Goal: Entertainment & Leisure: Browse casually

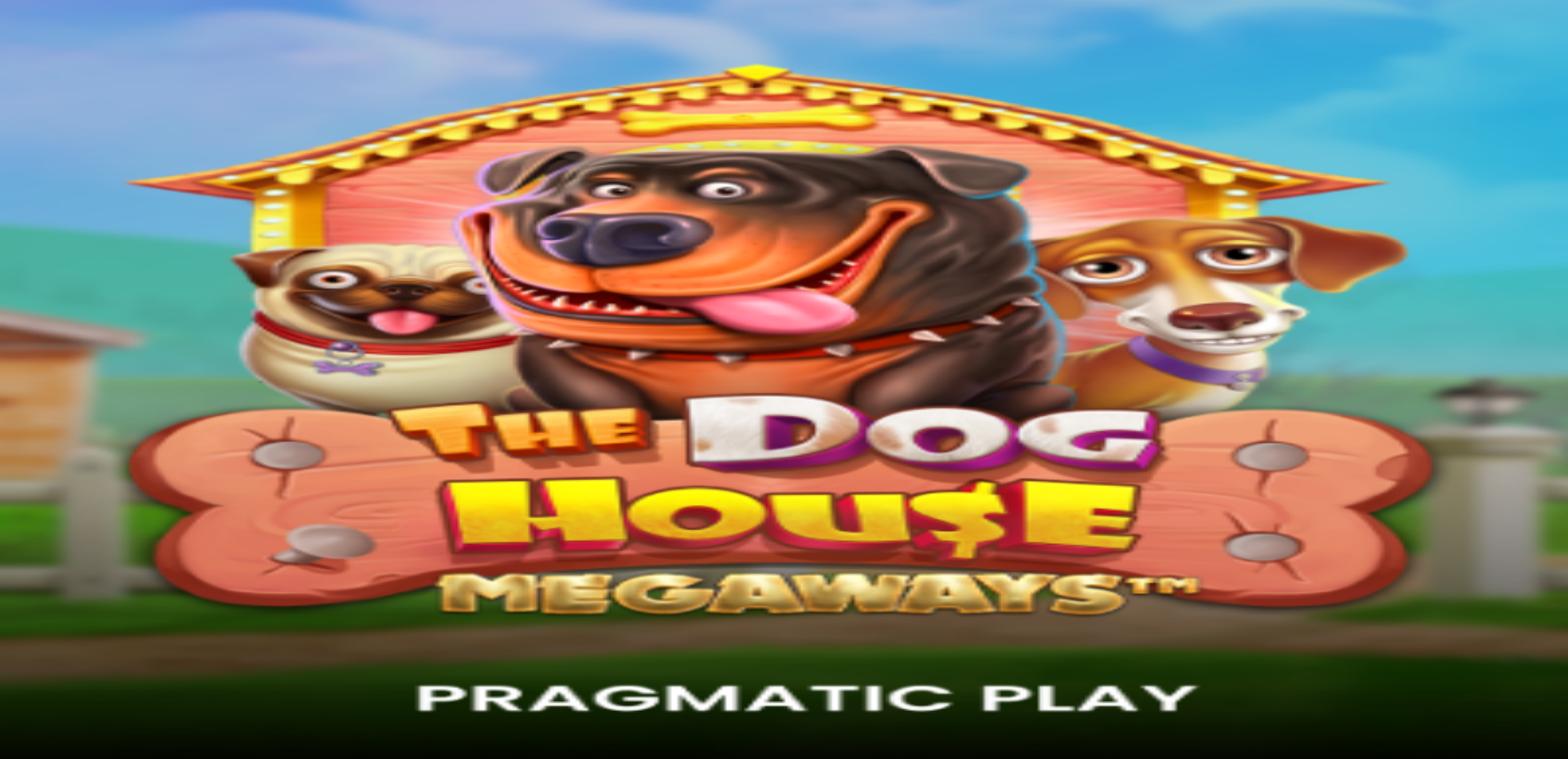
click at [104, 66] on span "Kirjaudu" at bounding box center [113, 59] width 40 height 13
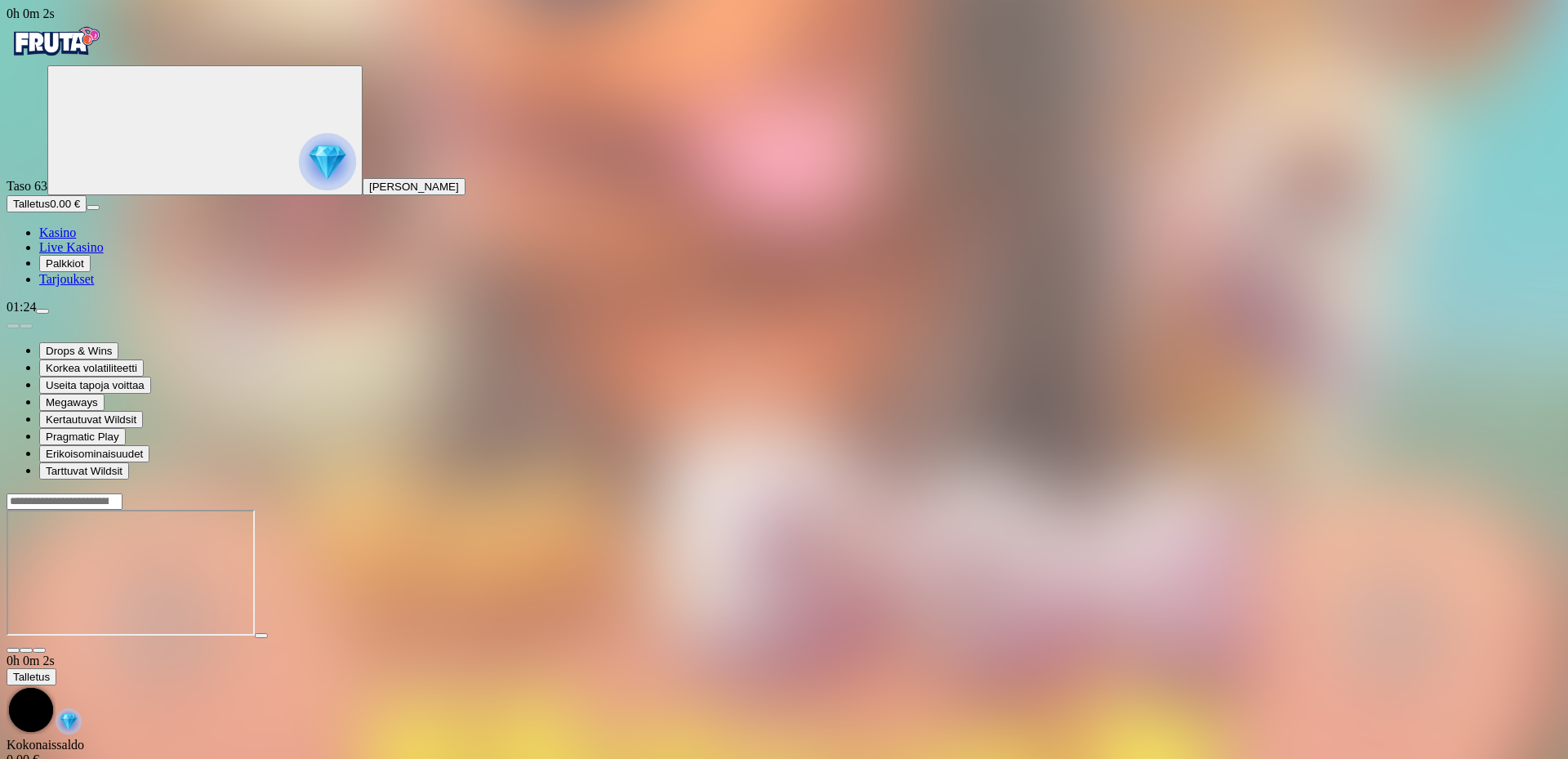
click at [94, 286] on span "Tarjoukset" at bounding box center [66, 279] width 55 height 14
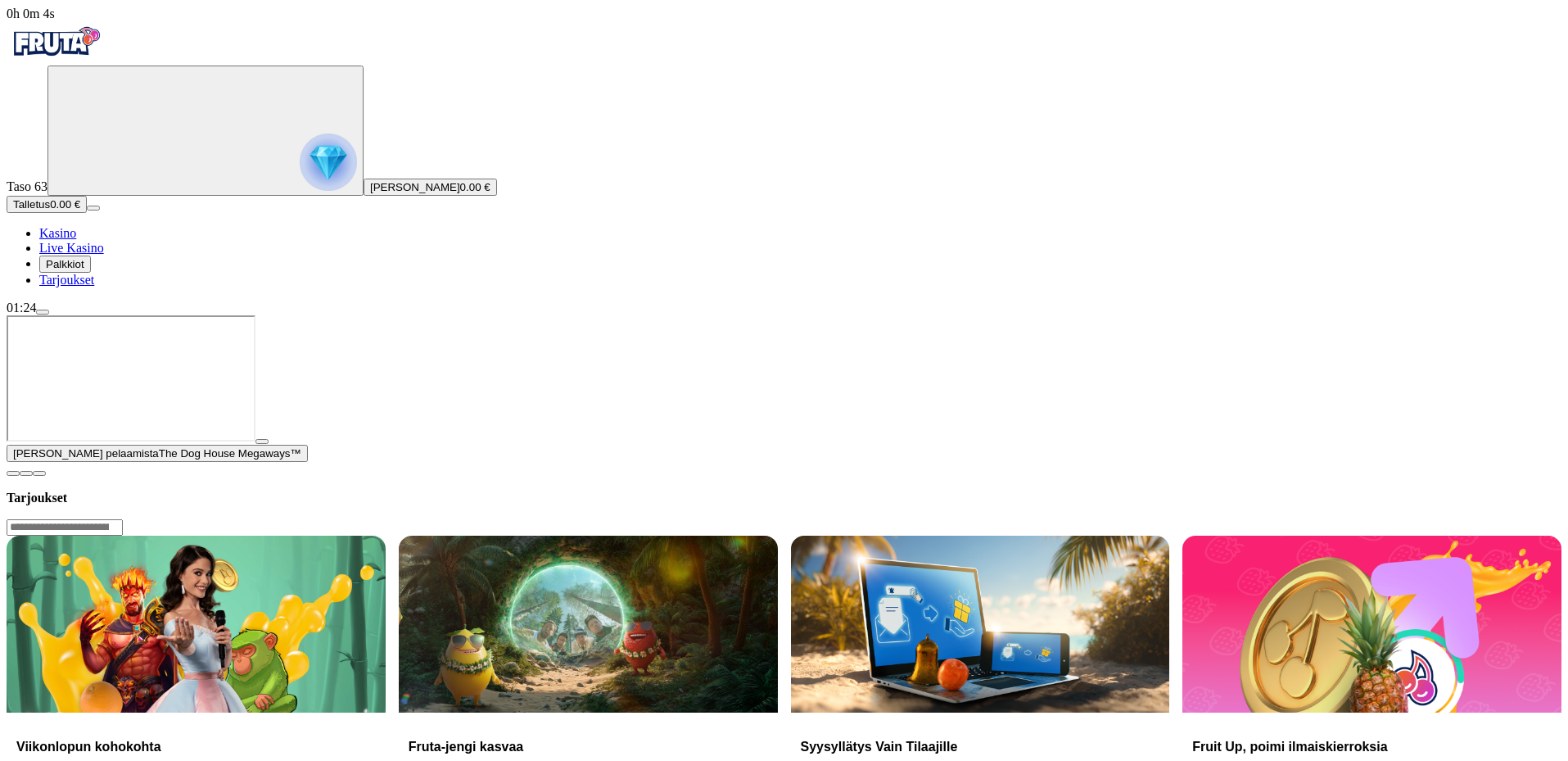
click at [78, 271] on span "Palkkiot" at bounding box center [65, 264] width 39 height 13
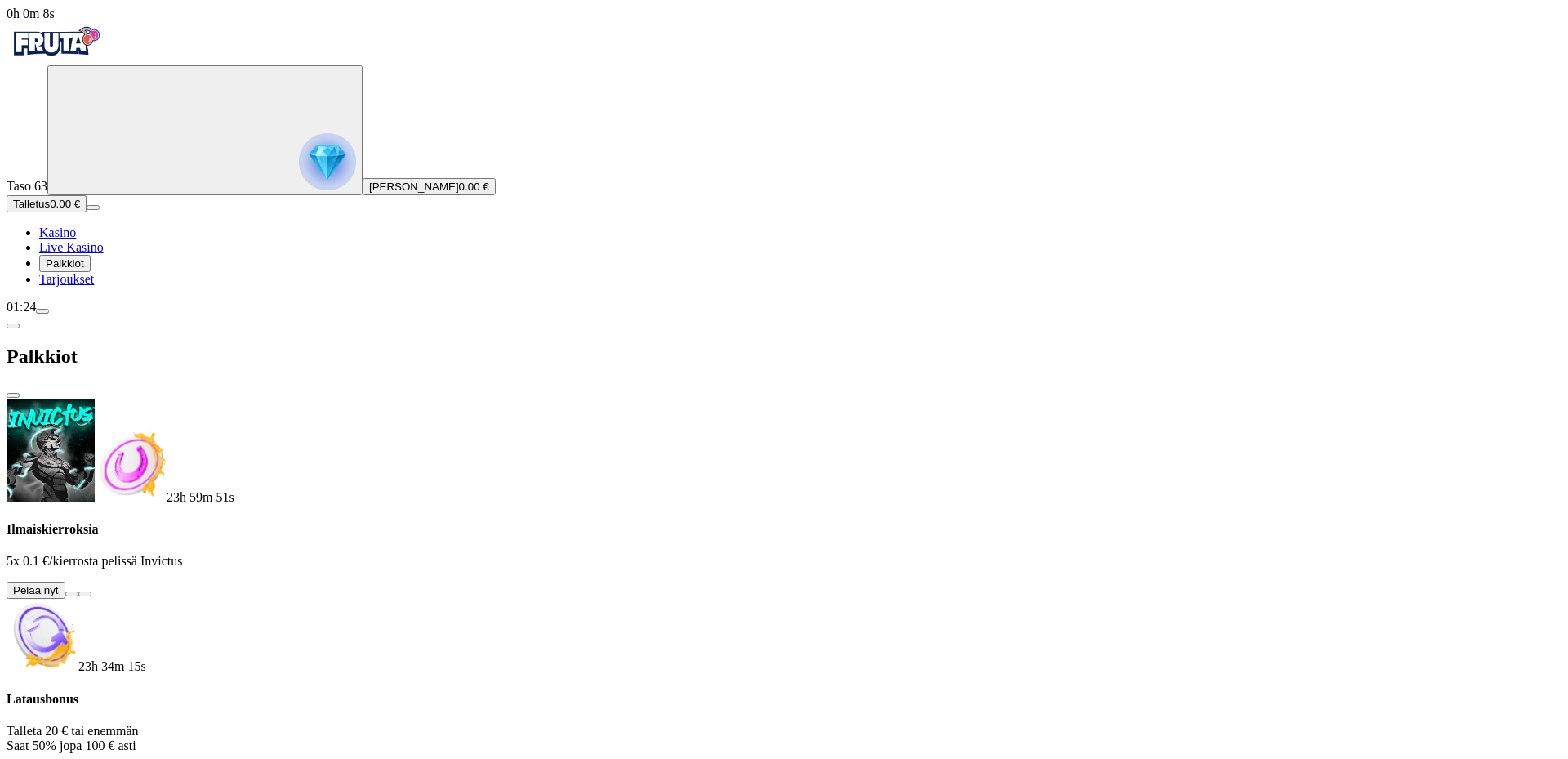
click at [78, 592] on button at bounding box center [72, 594] width 13 height 5
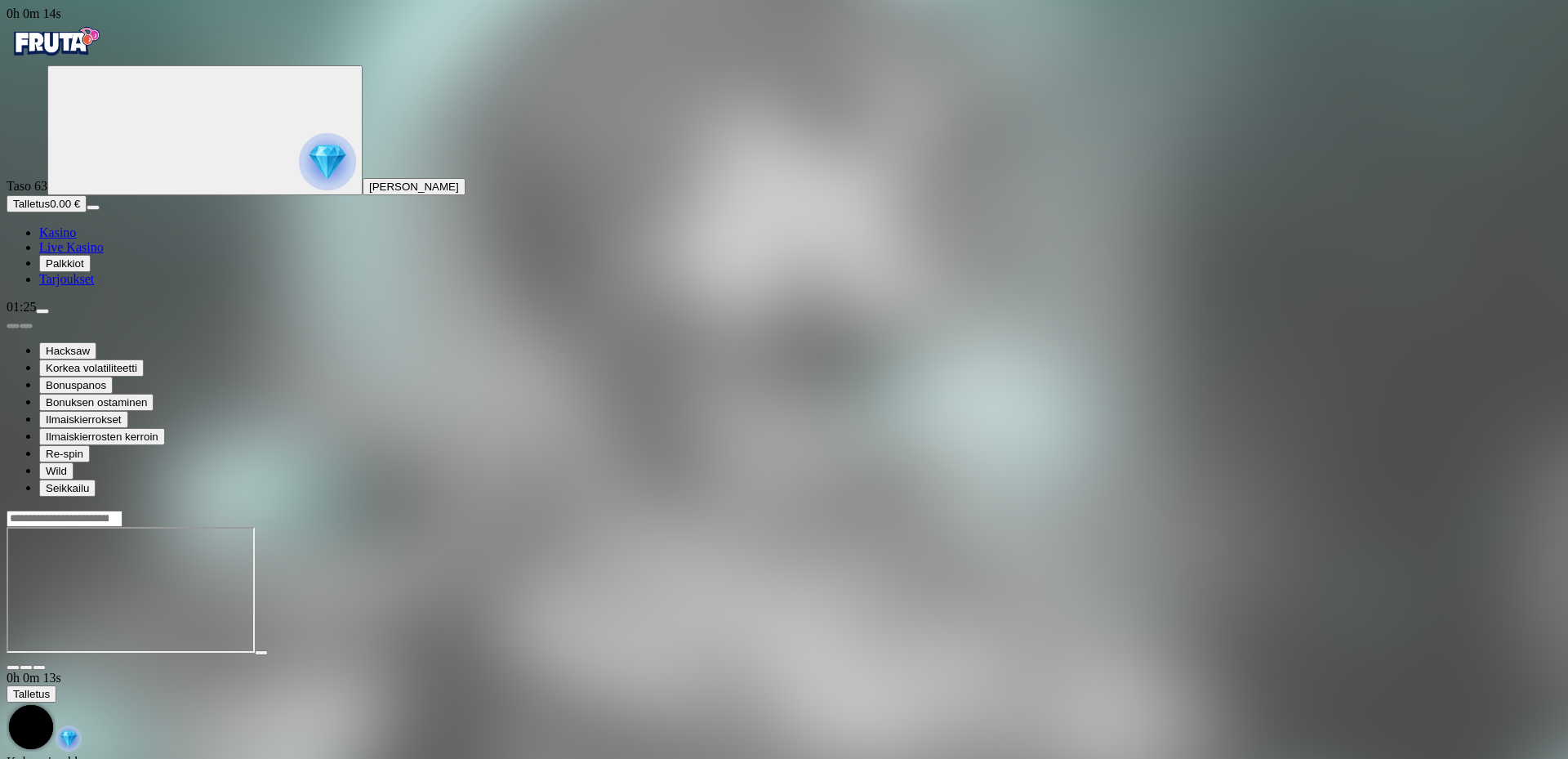
click at [84, 270] on span "Palkkiot" at bounding box center [65, 263] width 39 height 13
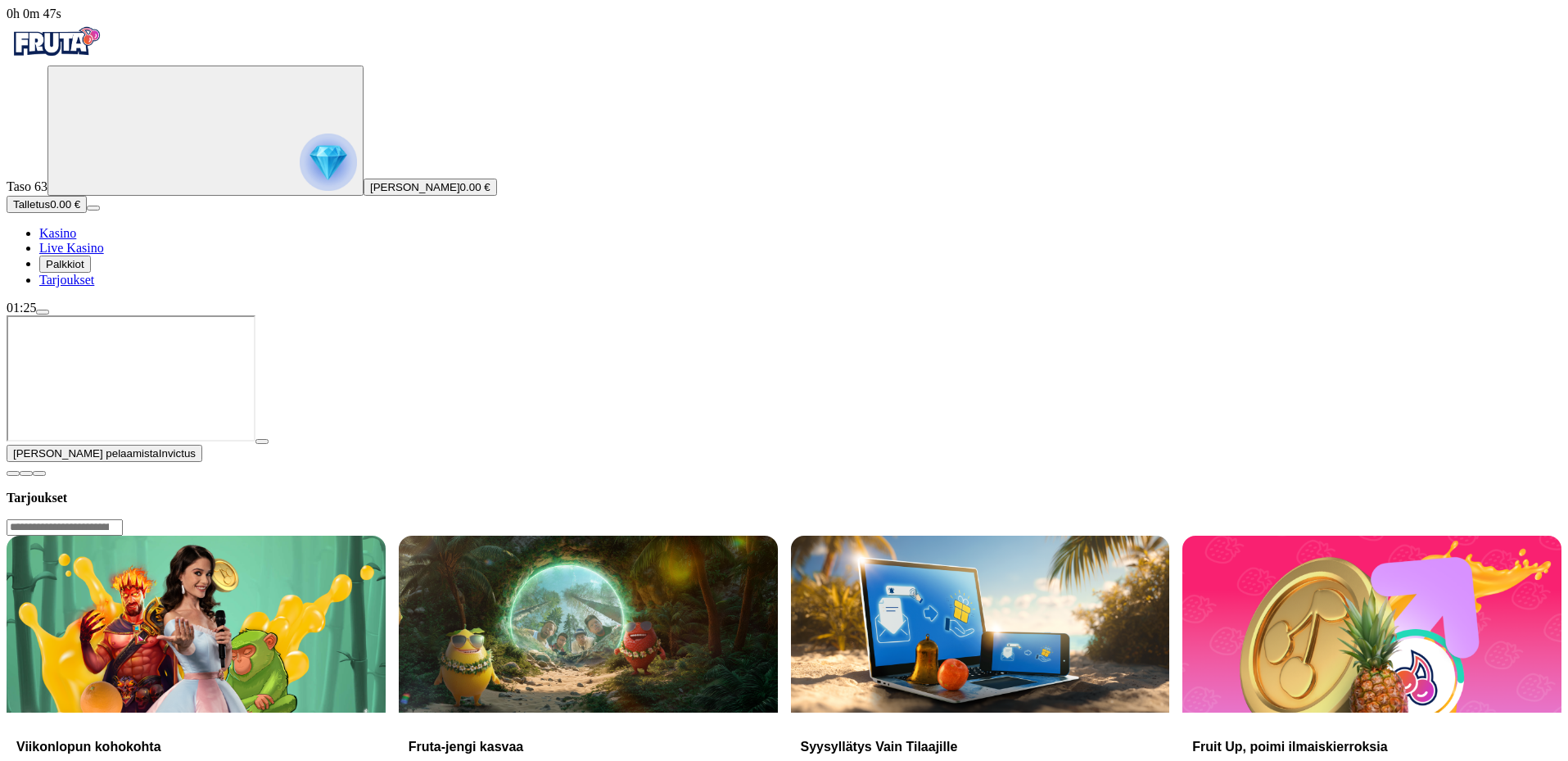
click at [104, 62] on img "Primary" at bounding box center [56, 41] width 99 height 41
click at [39, 55] on img "Primary" at bounding box center [56, 41] width 99 height 41
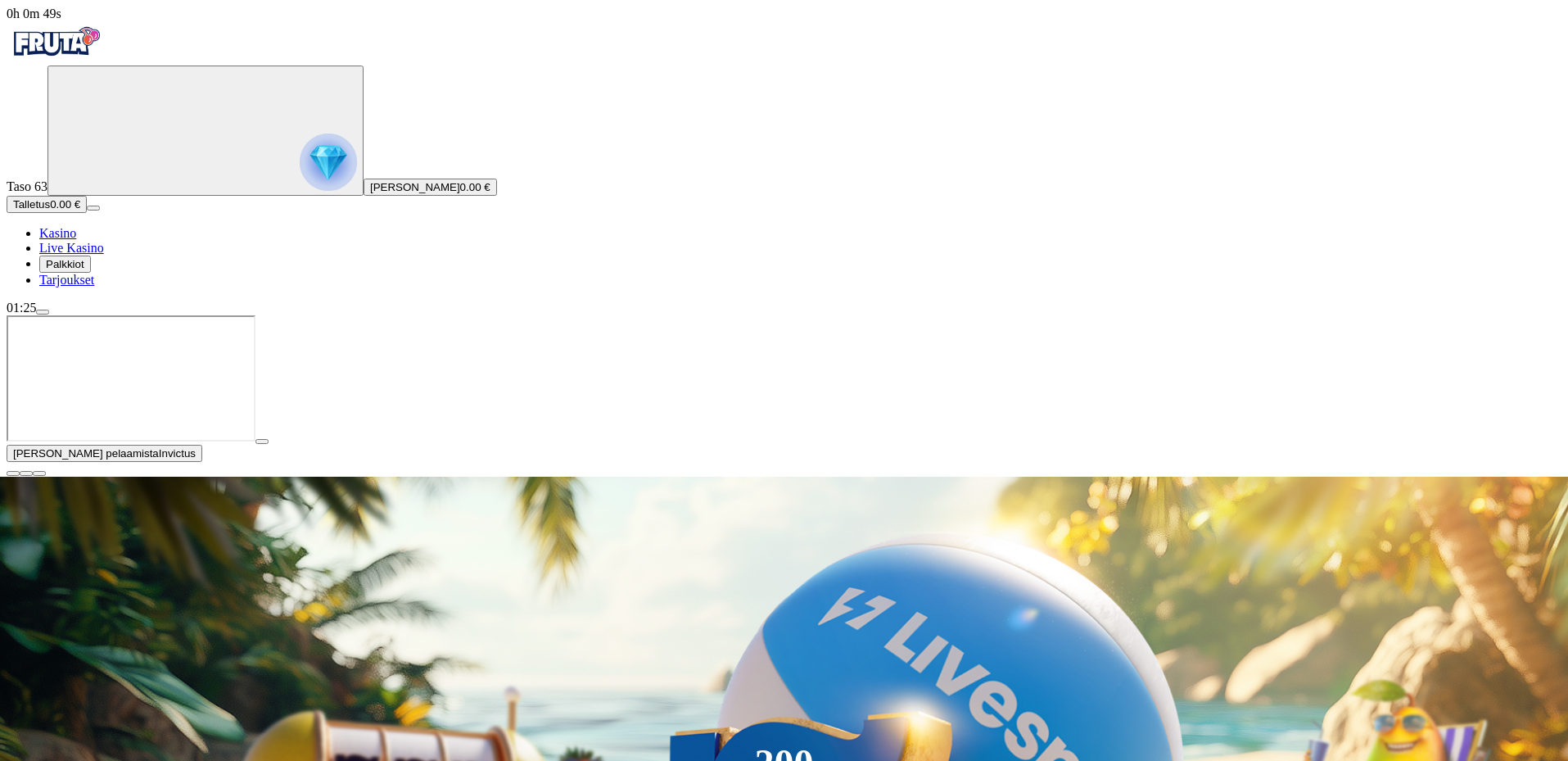
click at [13, 474] on span "close icon" at bounding box center [13, 474] width 0 height 0
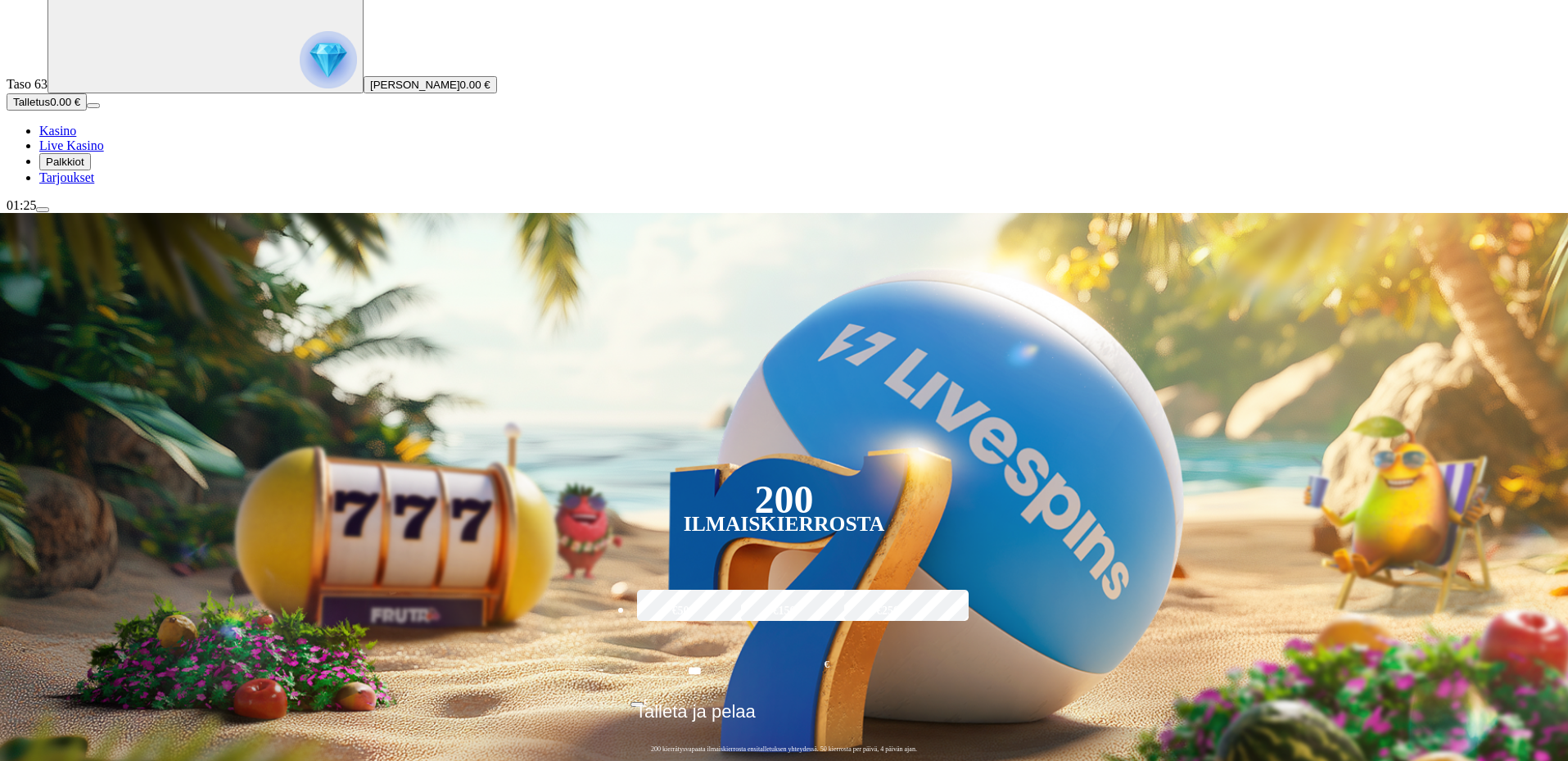
scroll to position [328, 0]
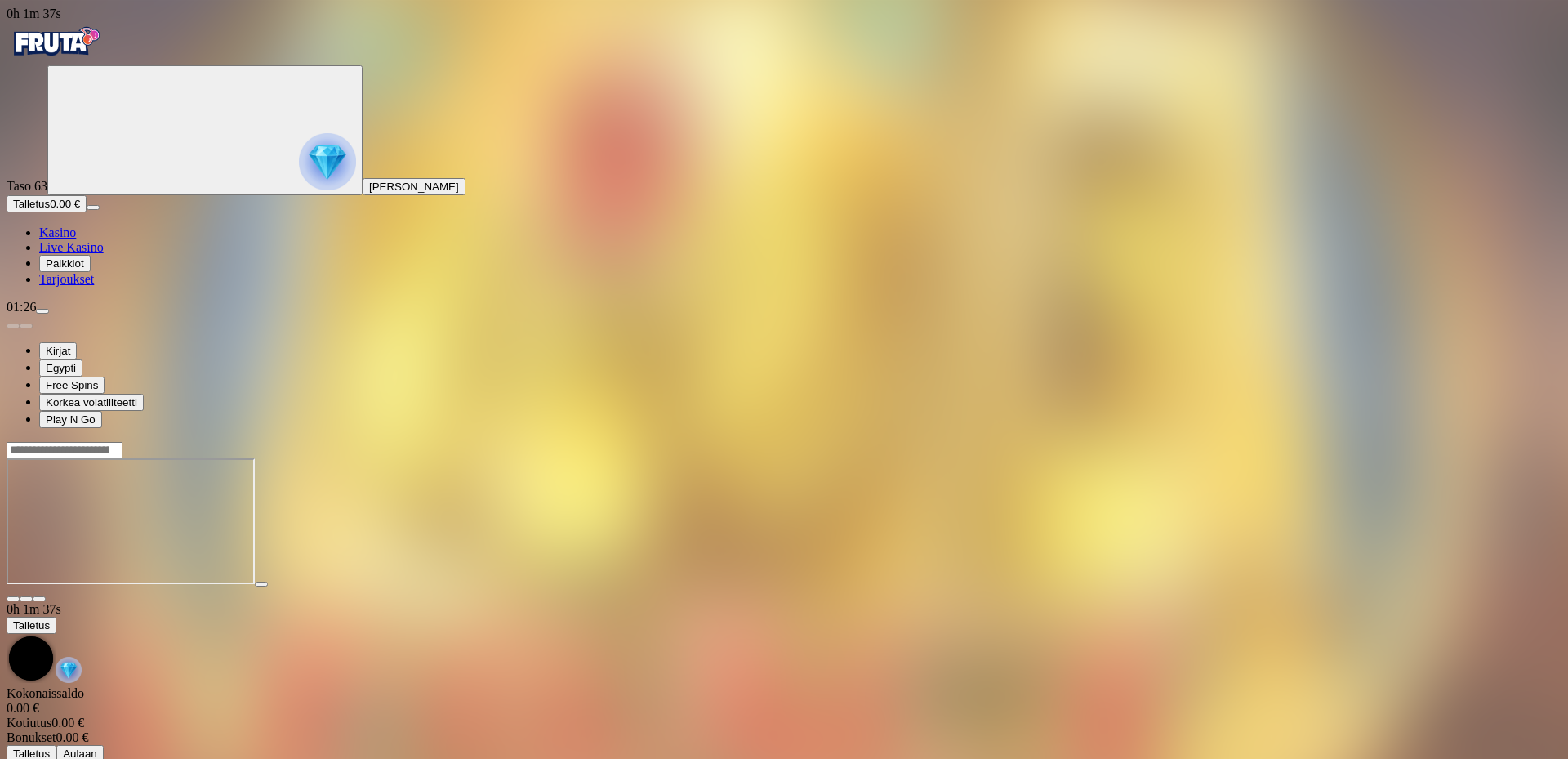
click at [104, 55] on img "Primary" at bounding box center [55, 41] width 98 height 41
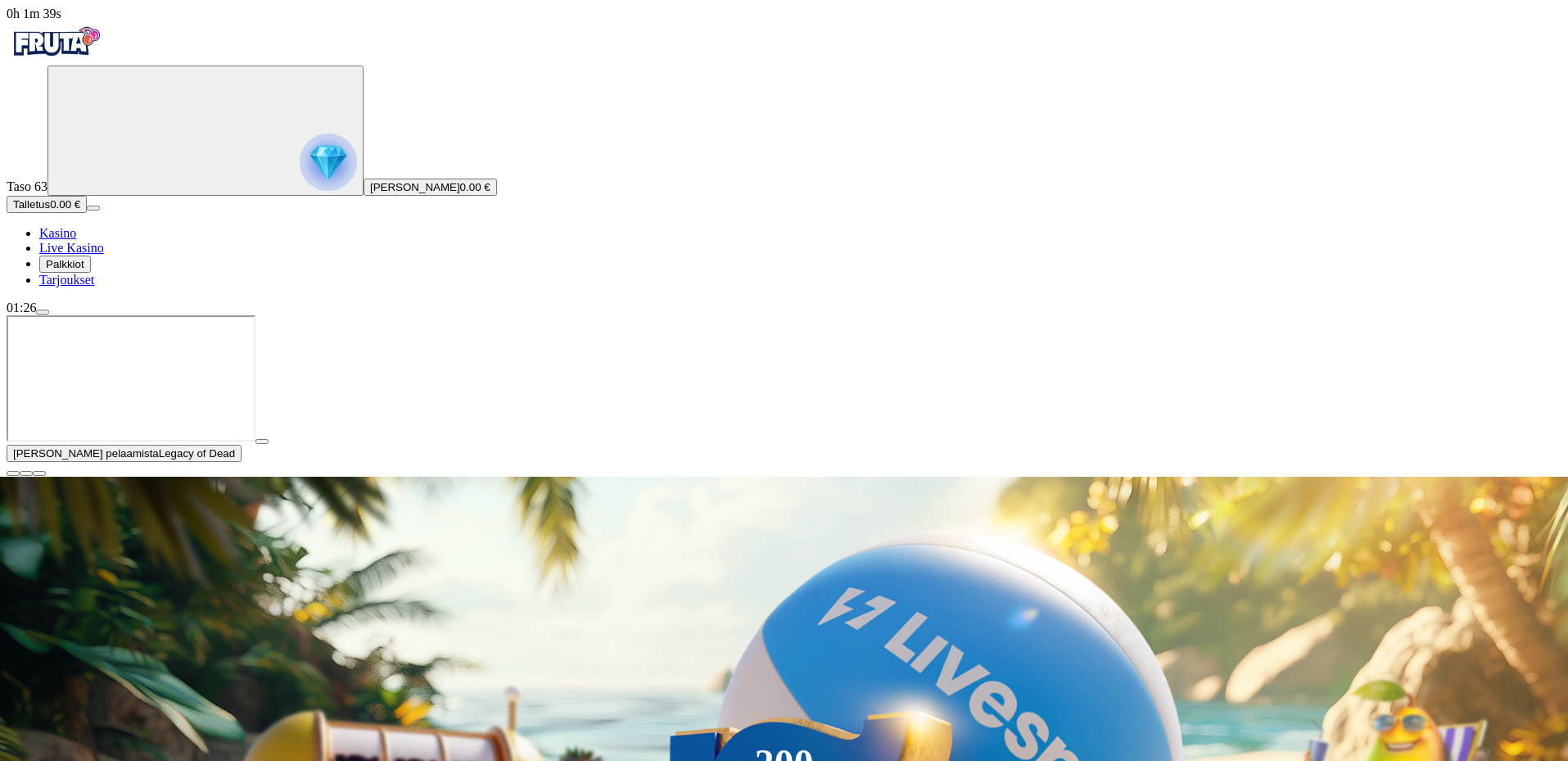
click at [84, 271] on span "Palkkiot" at bounding box center [65, 264] width 39 height 13
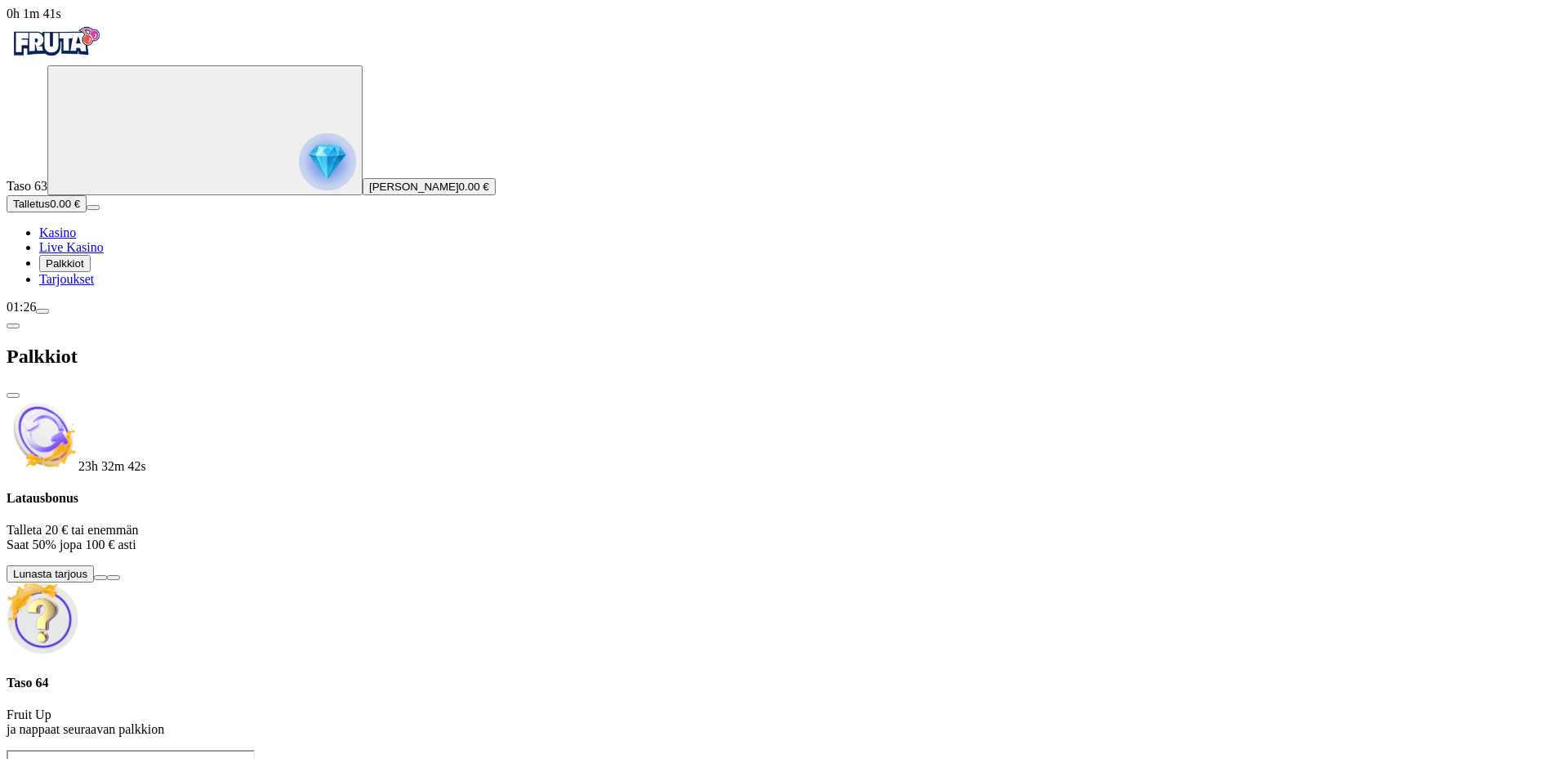
click at [13, 395] on span "close icon" at bounding box center [13, 395] width 0 height 0
